Goal: Transaction & Acquisition: Purchase product/service

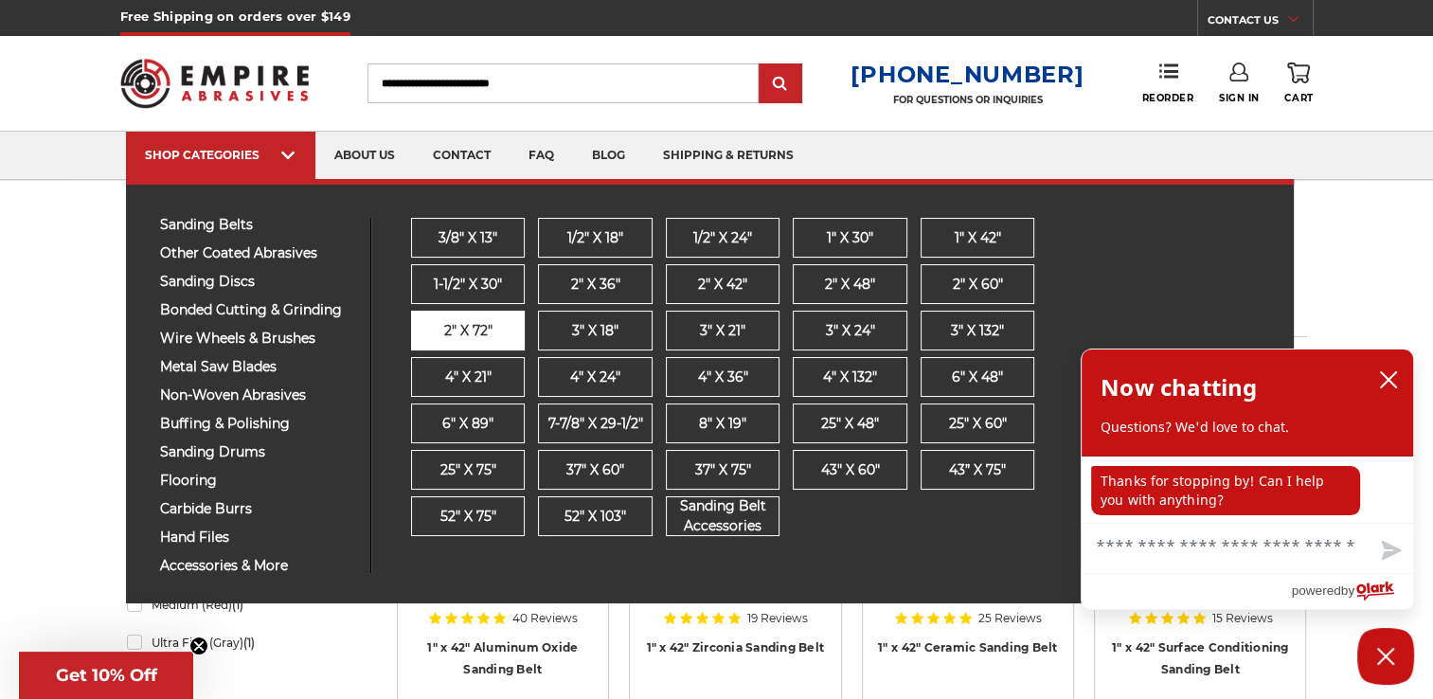
click at [458, 324] on span "2" x 72"" at bounding box center [467, 331] width 48 height 20
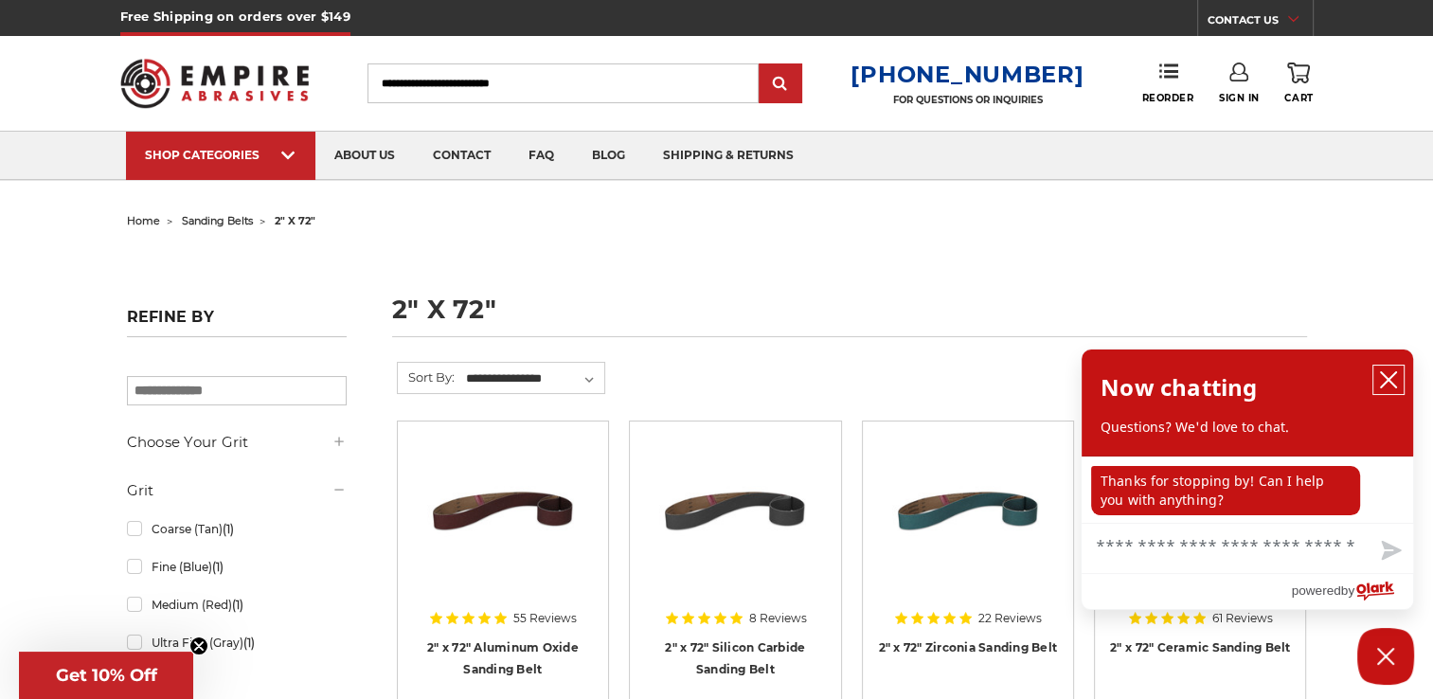
click at [1392, 385] on icon "close chatbox" at bounding box center [1388, 379] width 15 height 15
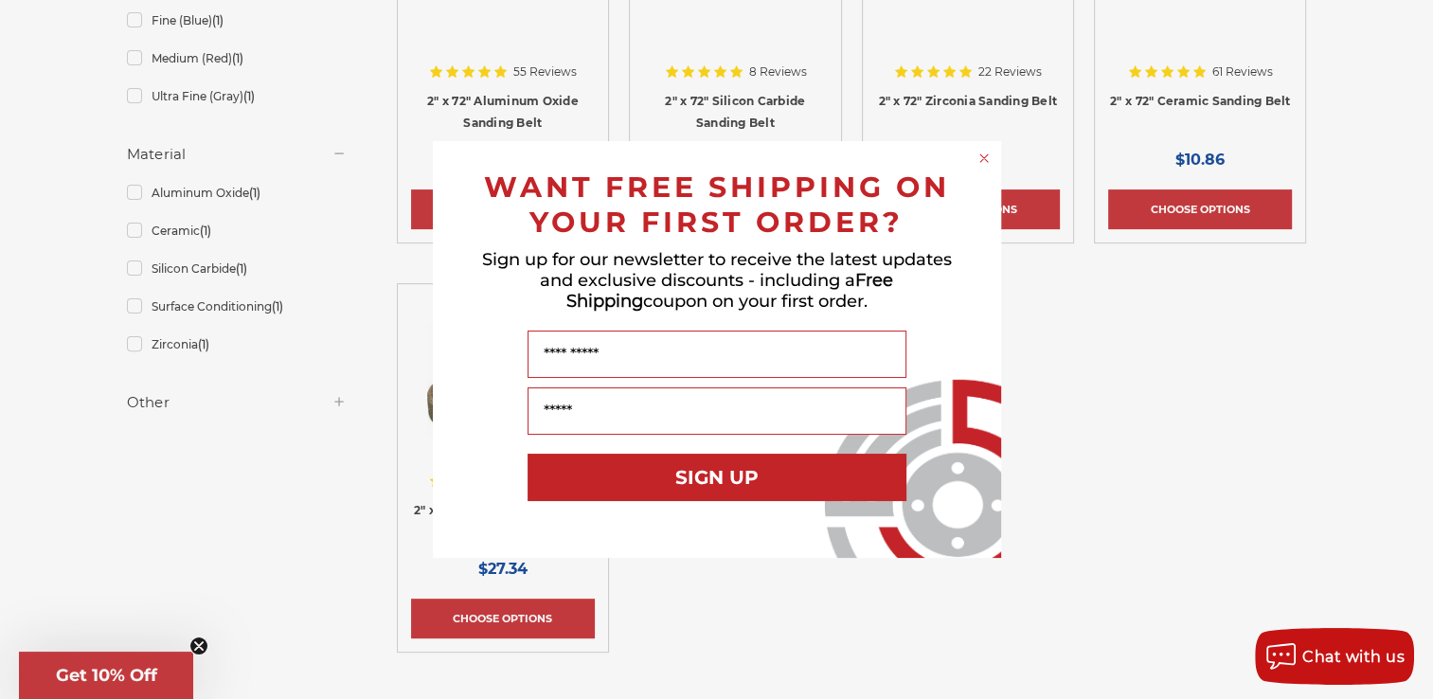
scroll to position [606, 0]
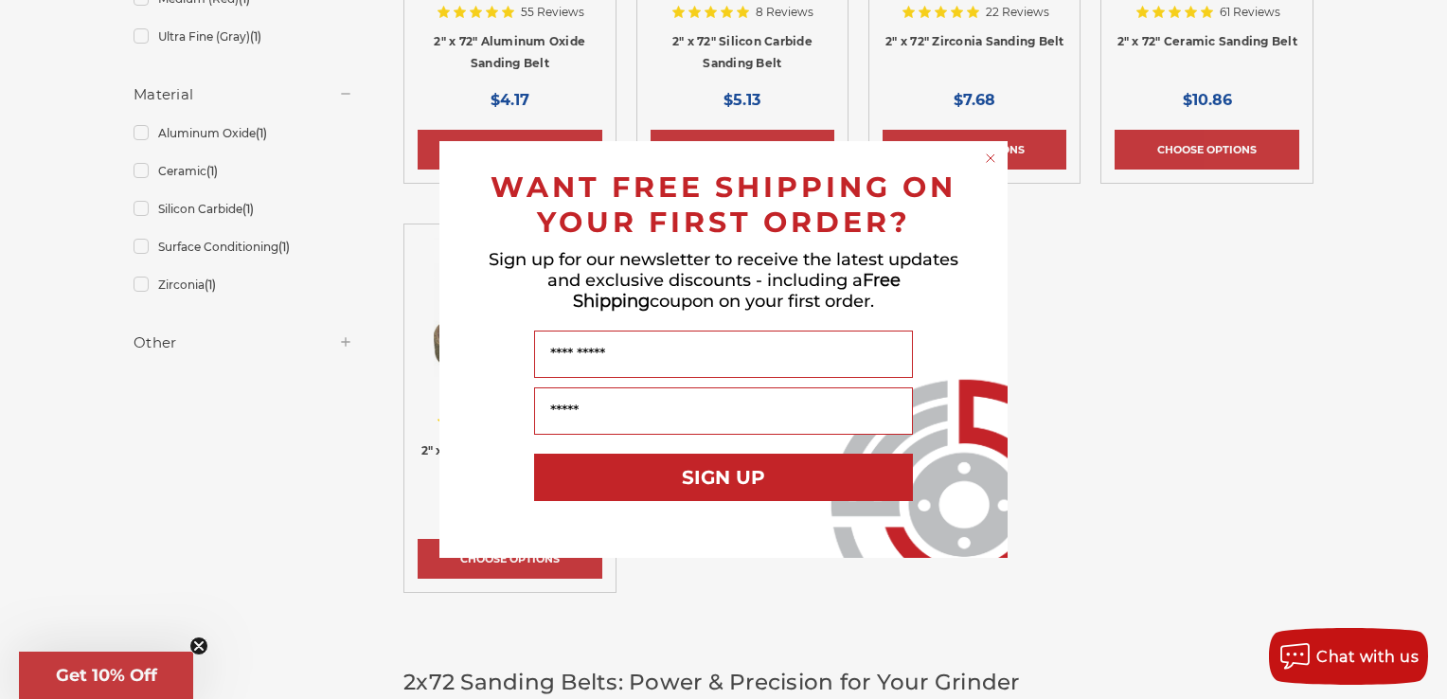
click at [989, 161] on icon "Close dialog" at bounding box center [991, 158] width 8 height 8
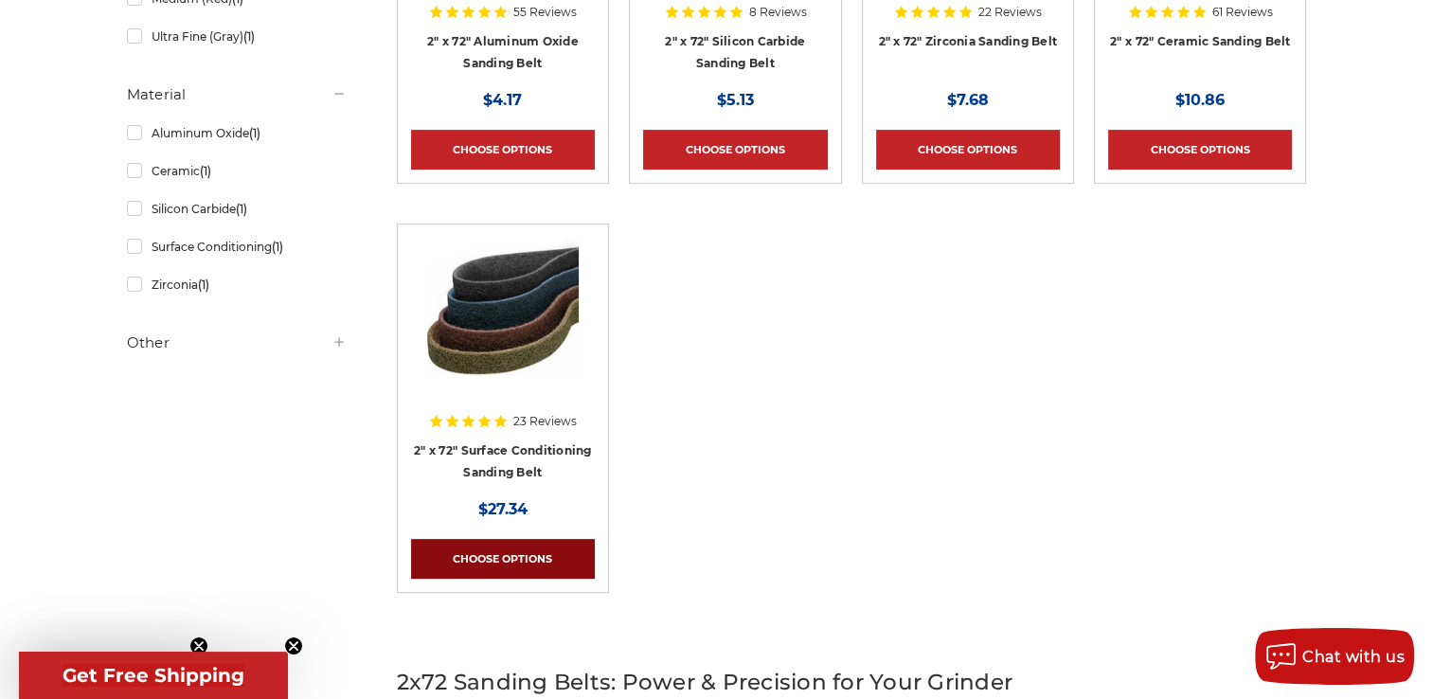
click at [538, 550] on link "Choose Options" at bounding box center [503, 559] width 184 height 40
